Goal: Task Accomplishment & Management: Use online tool/utility

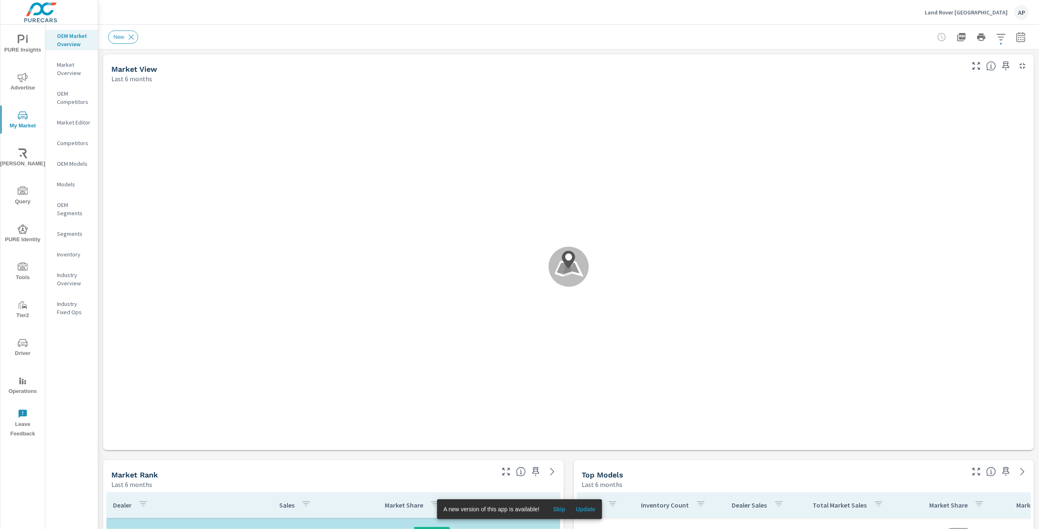
click at [74, 248] on div "Inventory" at bounding box center [71, 254] width 52 height 12
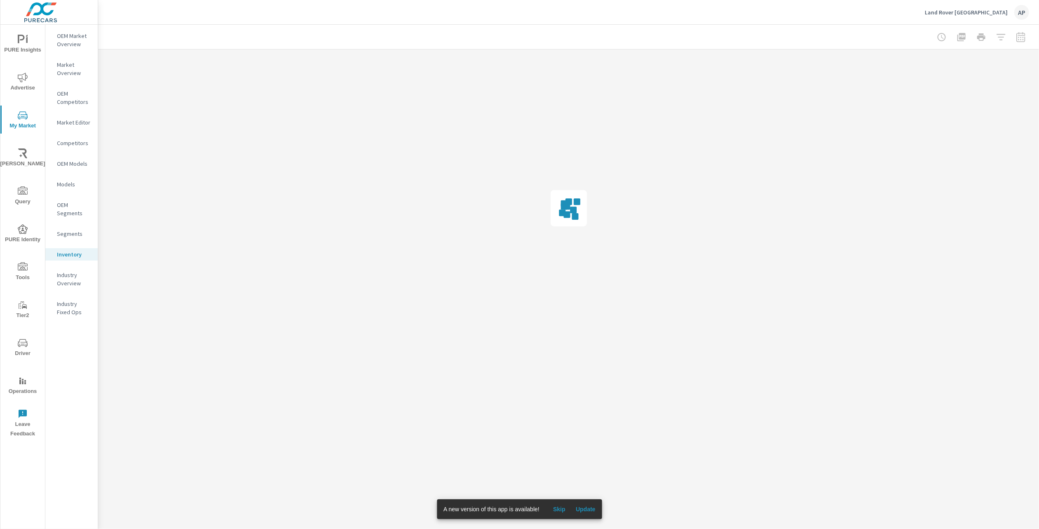
click at [74, 252] on p "Inventory" at bounding box center [74, 254] width 34 height 8
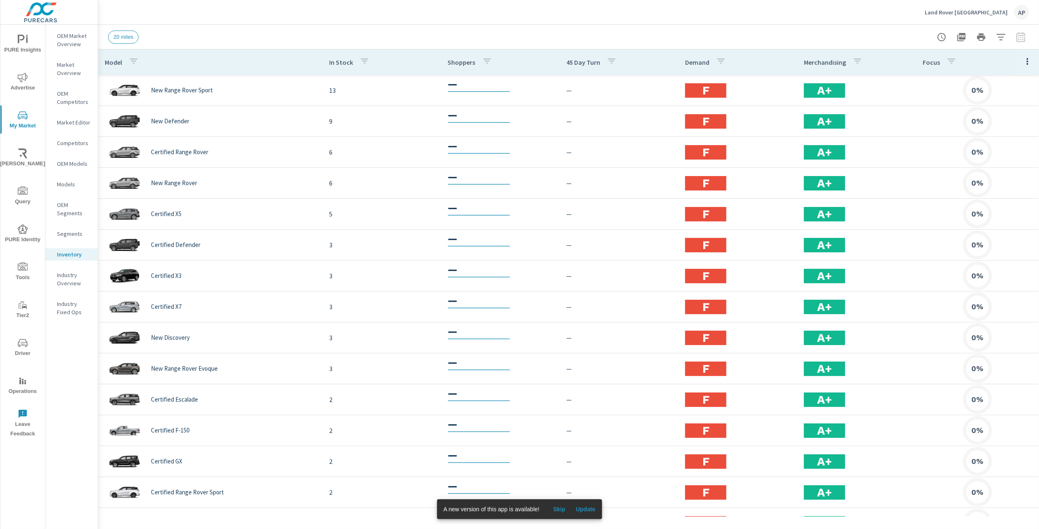
click at [1023, 59] on icon "button" at bounding box center [1028, 62] width 10 height 10
click at [995, 141] on span "Inventory" at bounding box center [1001, 140] width 52 height 8
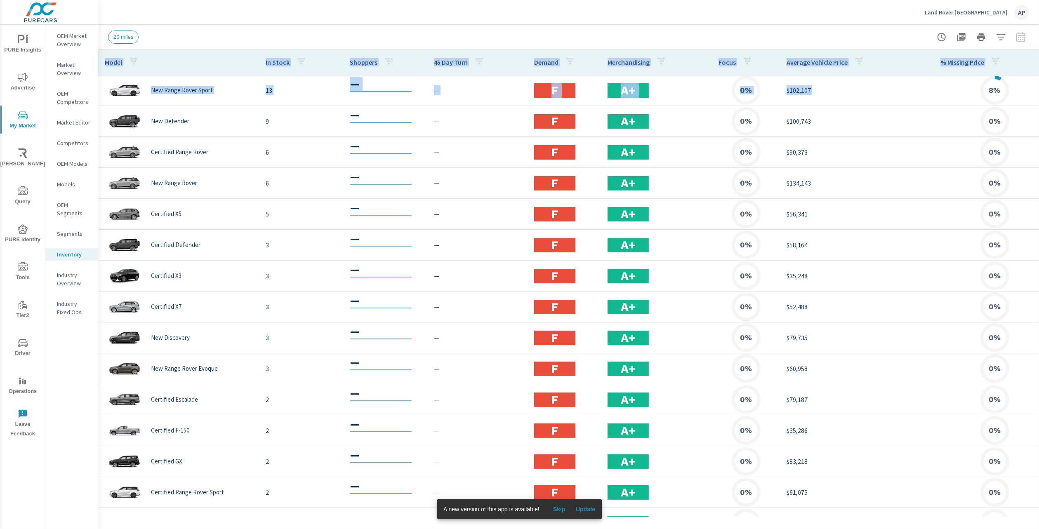
drag, startPoint x: 889, startPoint y: 90, endPoint x: -51, endPoint y: 53, distance: 940.8
click at [0, 53] on html "PURE Insights Advertise My Market [PERSON_NAME] Query PURE Identity Tools Tier2…" at bounding box center [519, 264] width 1039 height 529
click at [176, 24] on div "Land Rover Tallahassee AP" at bounding box center [568, 12] width 921 height 24
click at [825, 35] on div "20 miles" at bounding box center [511, 37] width 806 height 13
click at [762, 38] on div "20 miles" at bounding box center [511, 37] width 806 height 13
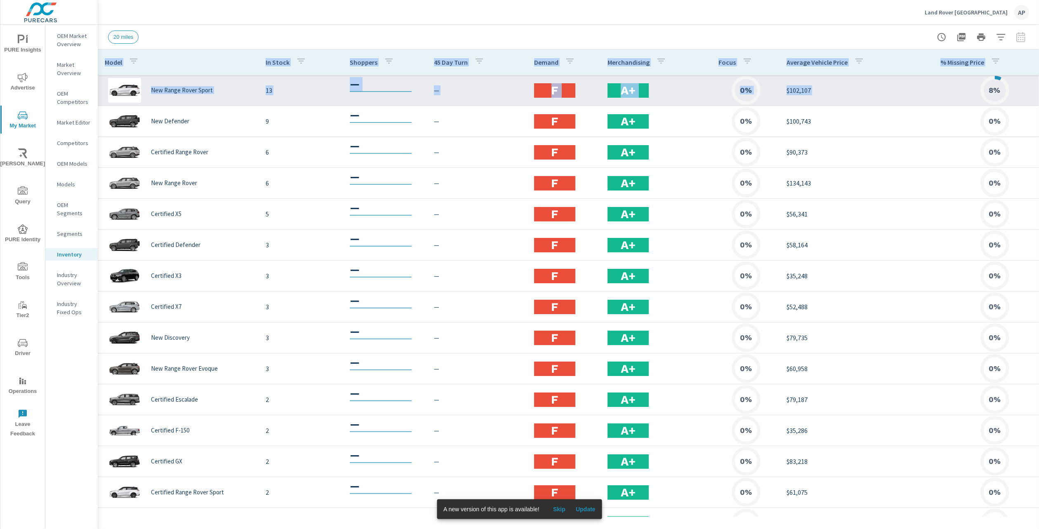
click at [850, 100] on td "$102,107" at bounding box center [857, 90] width 154 height 23
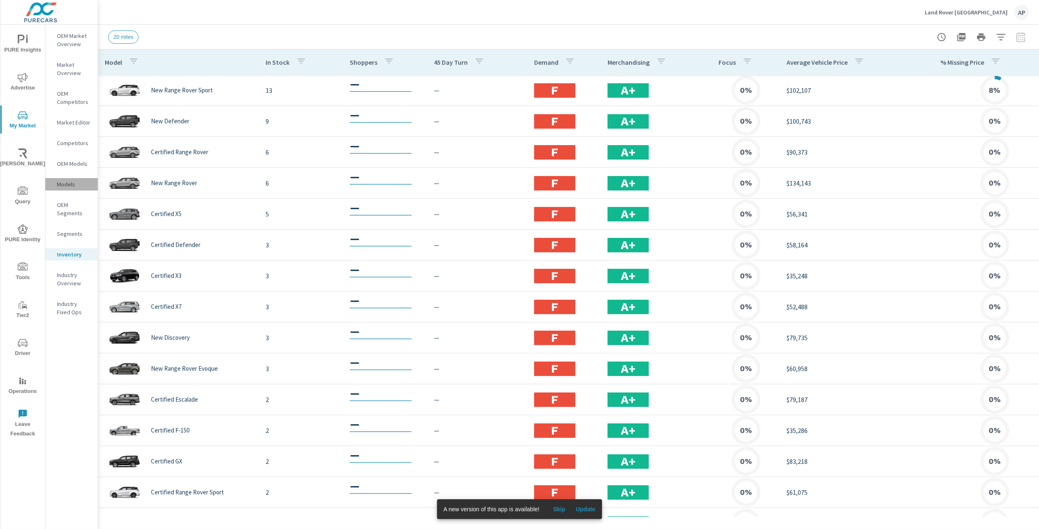
click at [67, 183] on p "Models" at bounding box center [74, 184] width 34 height 8
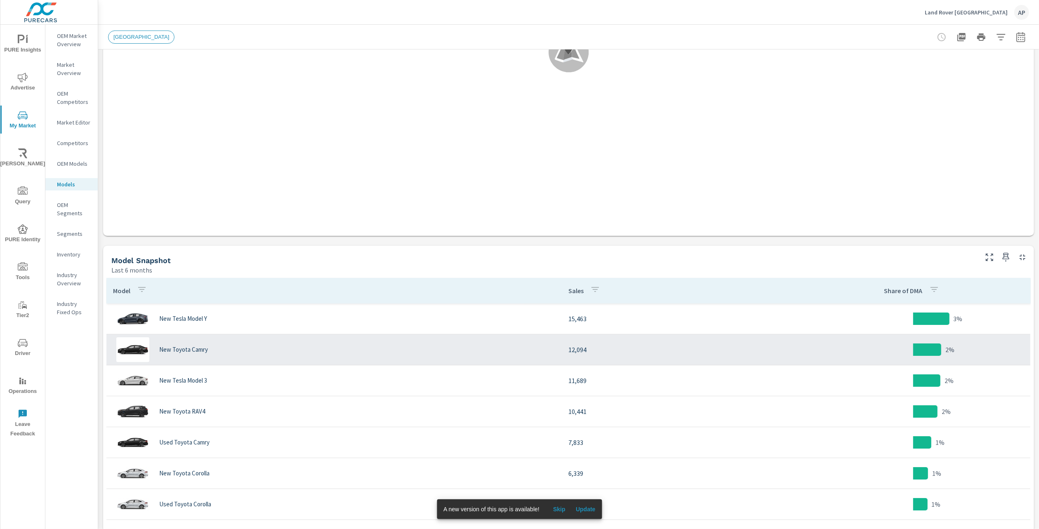
scroll to position [248, 0]
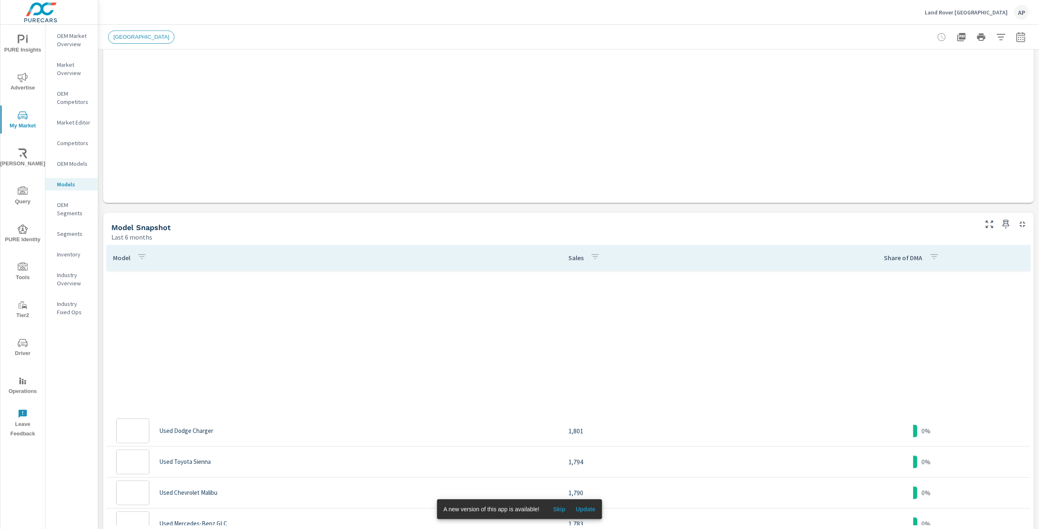
scroll to position [2434, 0]
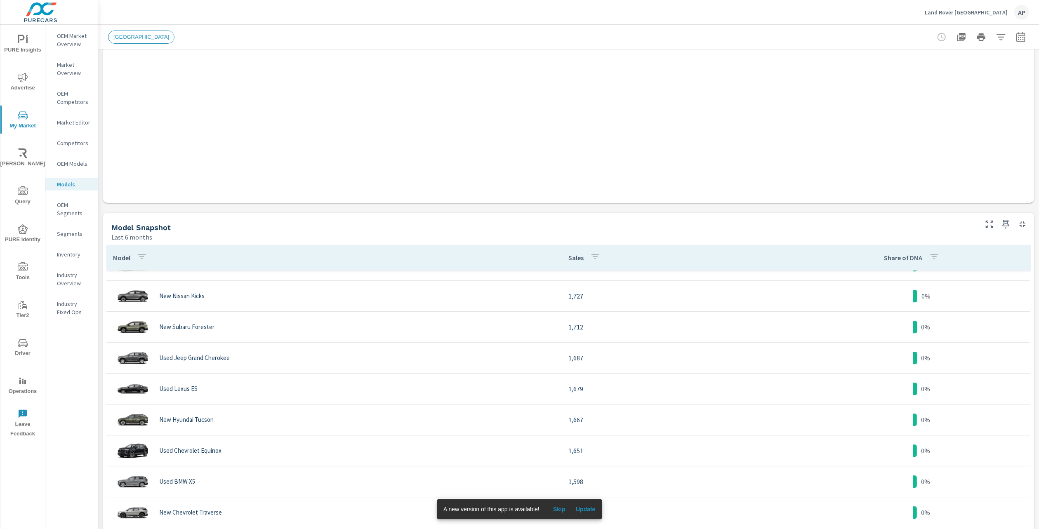
click at [77, 255] on p "Inventory" at bounding box center [74, 254] width 34 height 8
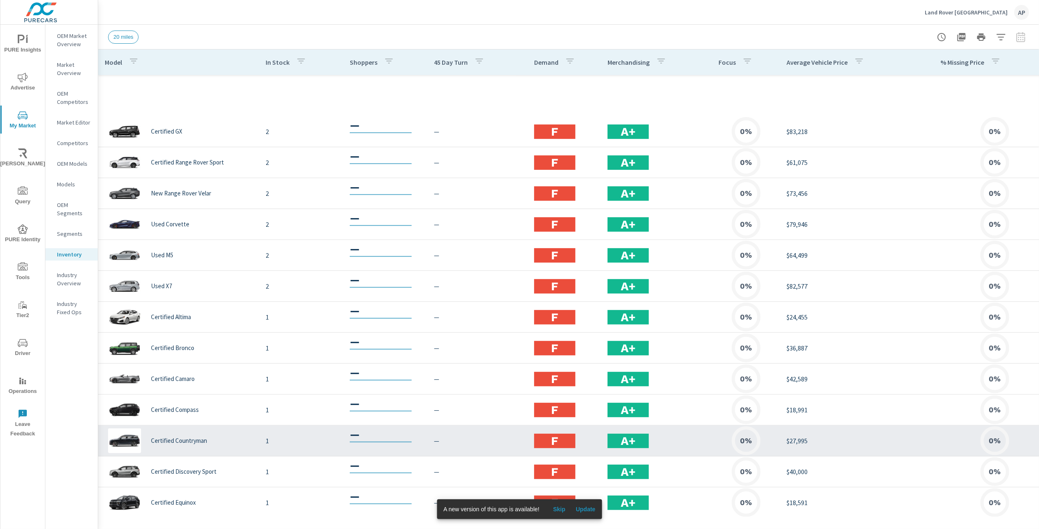
scroll to position [536, 0]
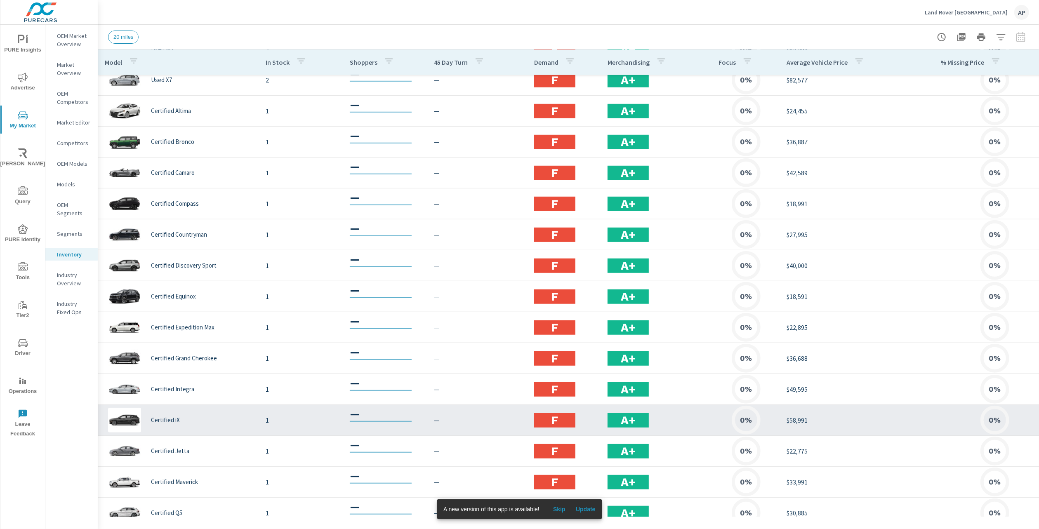
scroll to position [653, 0]
